Goal: Information Seeking & Learning: Learn about a topic

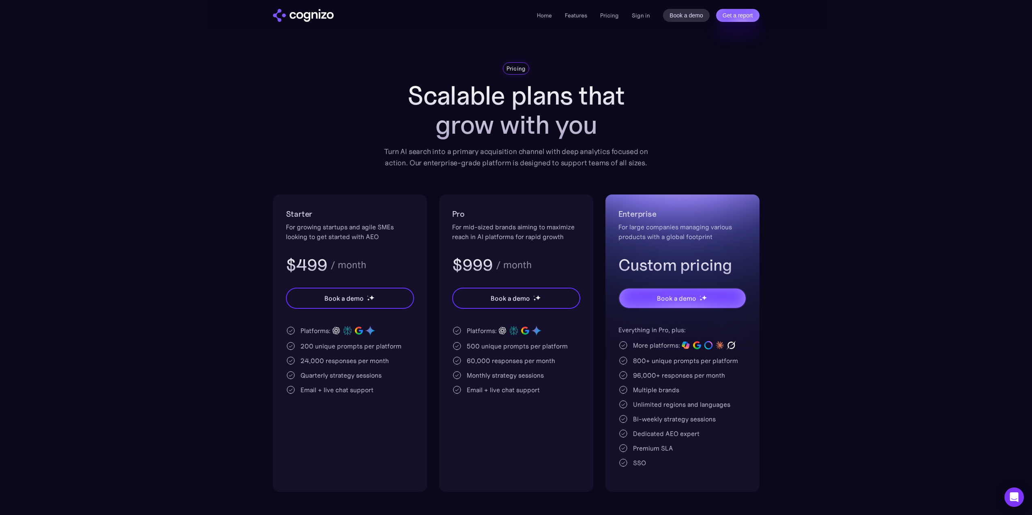
click at [841, 225] on section "Pricing Scalable plans that grow with you Turn AI search into a primary acquisi…" at bounding box center [516, 277] width 1032 height 430
drag, startPoint x: 360, startPoint y: 237, endPoint x: 413, endPoint y: 237, distance: 53.1
click at [413, 237] on div "For growing startups and agile SMEs looking to get started with AEO" at bounding box center [350, 231] width 128 height 19
click at [412, 237] on div "For growing startups and agile SMEs looking to get started with AEO" at bounding box center [350, 231] width 128 height 19
click at [575, 13] on link "Features" at bounding box center [576, 15] width 22 height 7
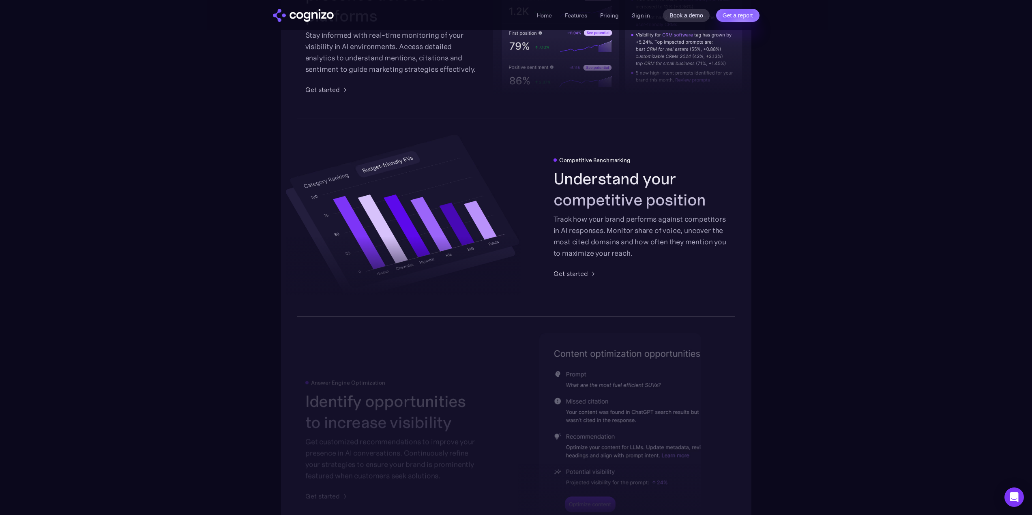
scroll to position [1507, 0]
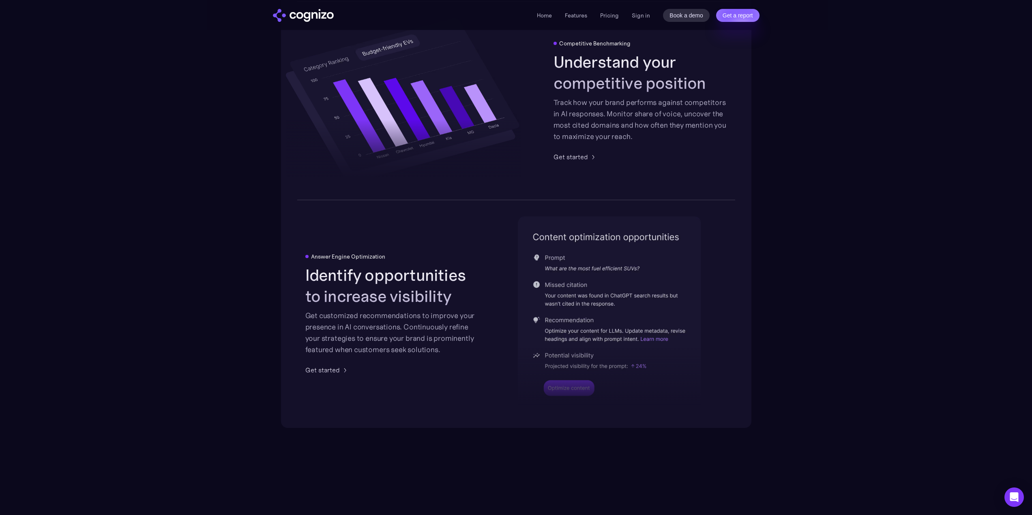
click at [787, 310] on section "Be the answer in AI search AI Search Analytics Monitor brand presence across AI…" at bounding box center [516, 93] width 1032 height 672
click at [861, 317] on section "Be the answer in AI search AI Search Analytics Monitor brand presence across AI…" at bounding box center [516, 93] width 1032 height 672
click at [861, 321] on section "Be the answer in AI search AI Search Analytics Monitor brand presence across AI…" at bounding box center [516, 93] width 1032 height 672
click at [577, 388] on div at bounding box center [609, 352] width 183 height 119
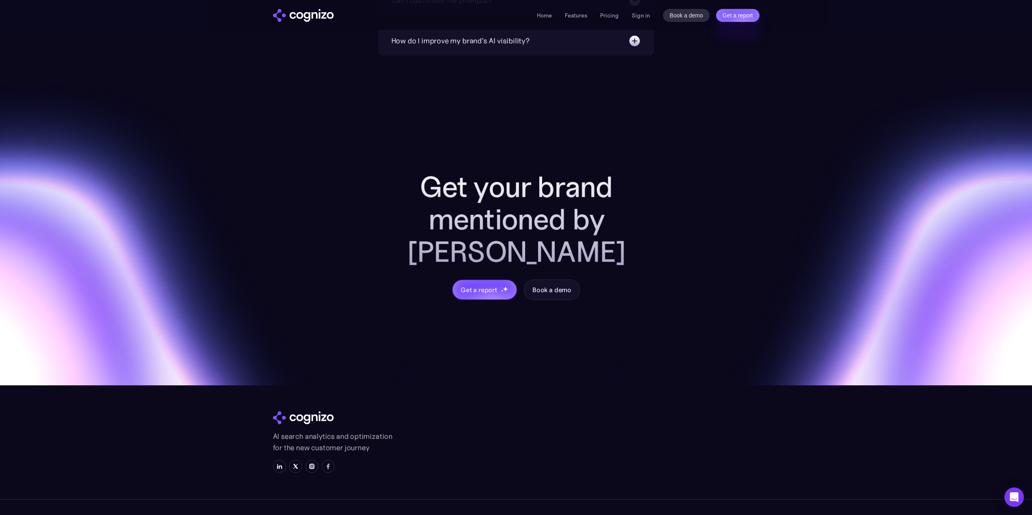
scroll to position [3057, 0]
click at [310, 464] on img at bounding box center [312, 467] width 6 height 6
